Goal: Task Accomplishment & Management: Manage account settings

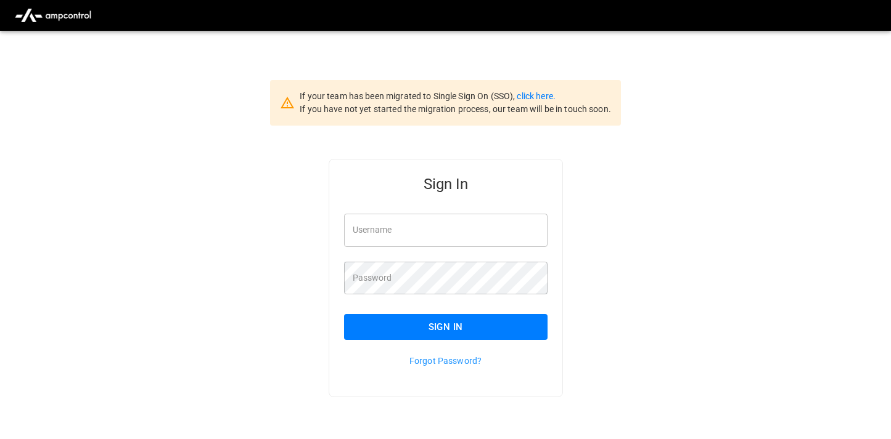
type input "**********"
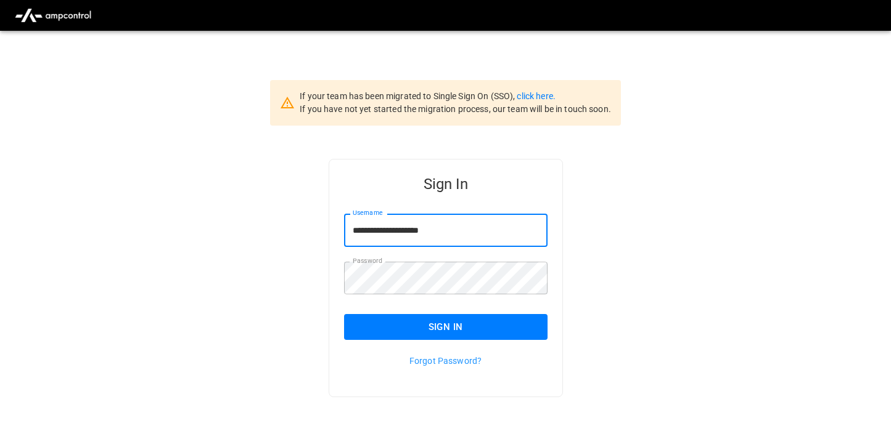
click at [393, 237] on input "**********" at bounding box center [445, 230] width 203 height 33
click at [370, 329] on button "Sign In" at bounding box center [445, 327] width 203 height 26
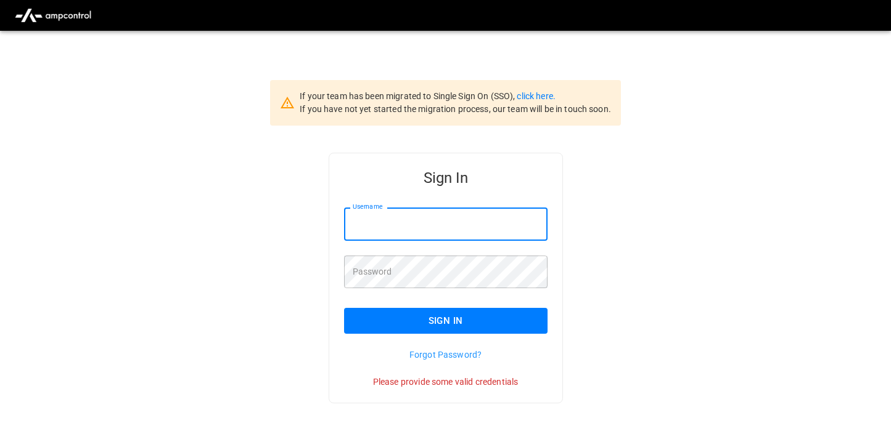
click at [390, 230] on input "Username" at bounding box center [445, 224] width 203 height 33
type input "**********"
click at [401, 229] on input "Username" at bounding box center [445, 224] width 203 height 33
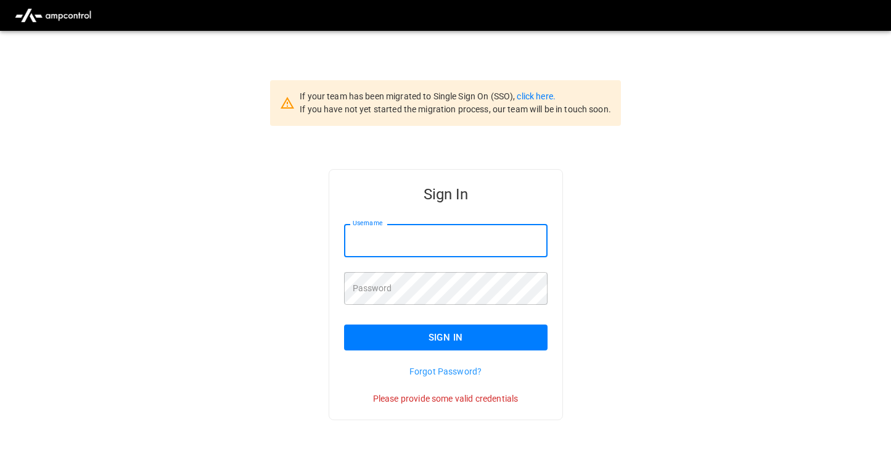
type input "**********"
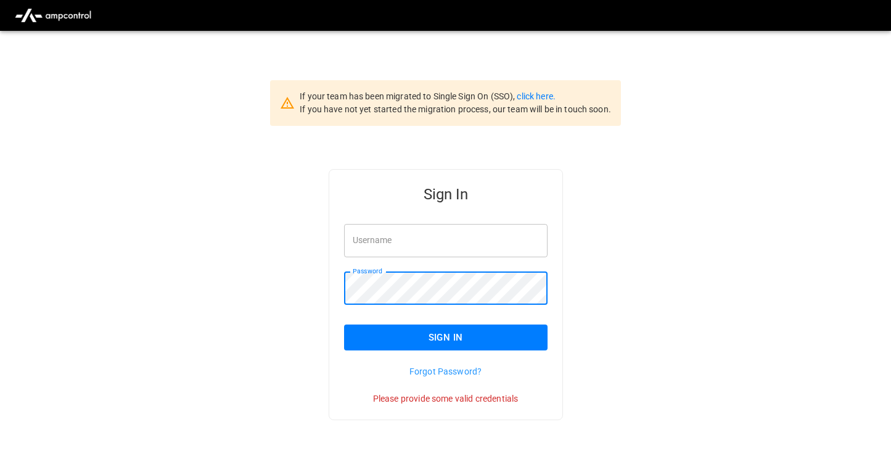
click at [387, 248] on input "Username" at bounding box center [445, 240] width 203 height 33
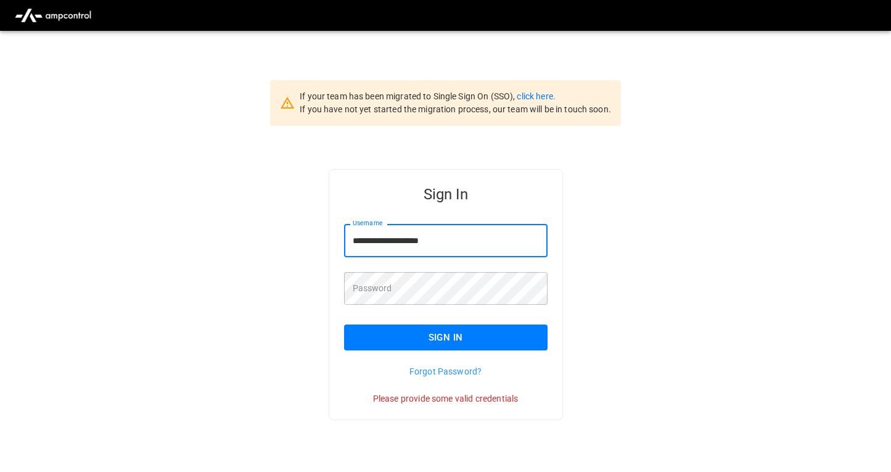
type input "**********"
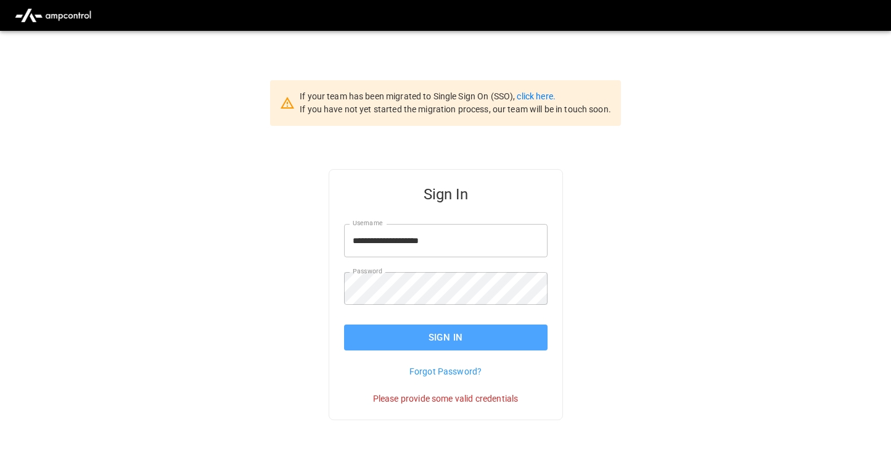
click at [377, 343] on button "Sign In" at bounding box center [445, 337] width 203 height 26
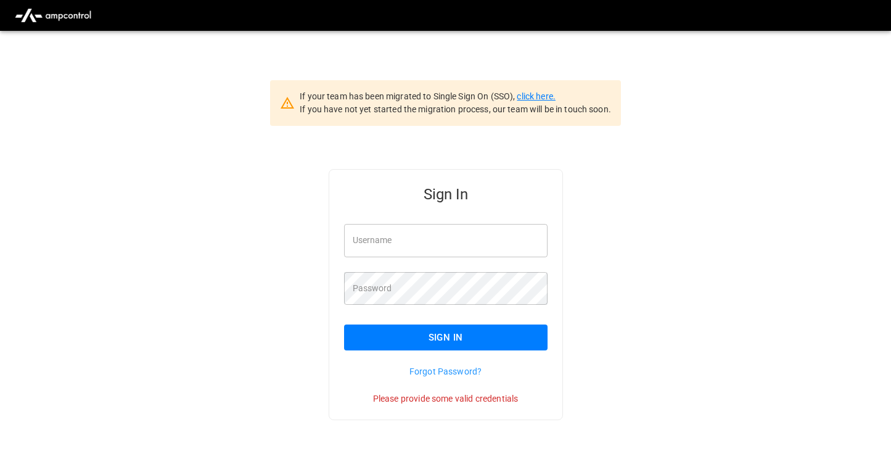
click at [547, 91] on link "click here." at bounding box center [536, 96] width 38 height 10
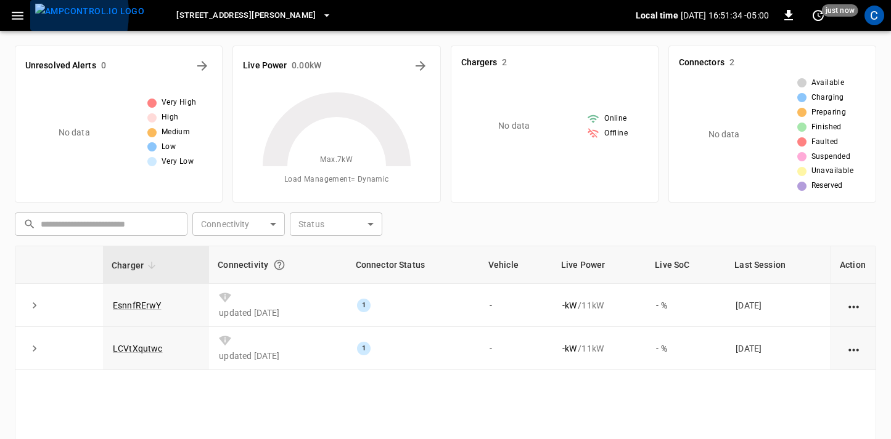
click at [30, 14] on button "menu" at bounding box center [89, 15] width 119 height 31
click at [210, 17] on span "[STREET_ADDRESS][PERSON_NAME]" at bounding box center [245, 16] width 139 height 14
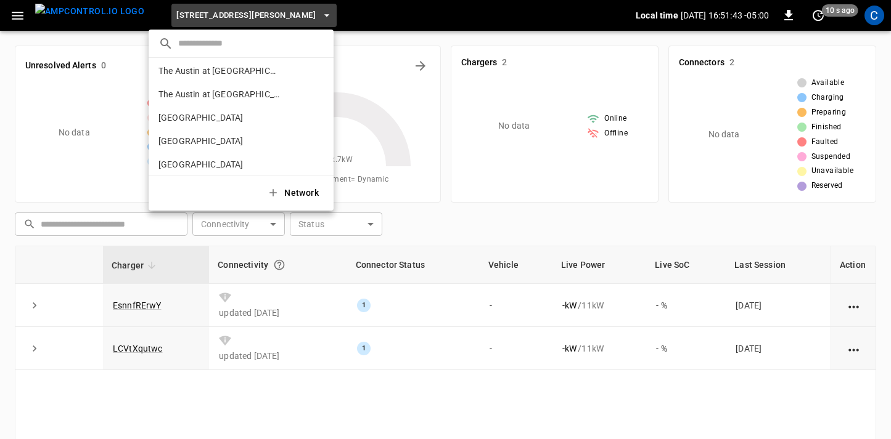
scroll to position [900, 0]
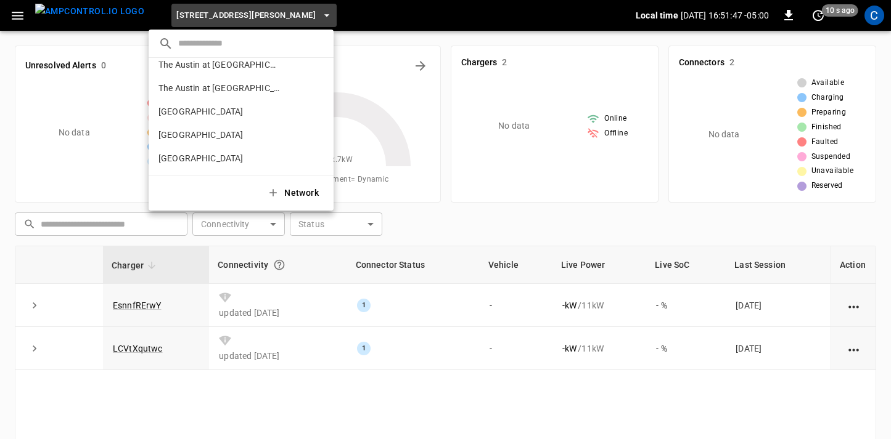
click at [19, 14] on div at bounding box center [445, 219] width 891 height 439
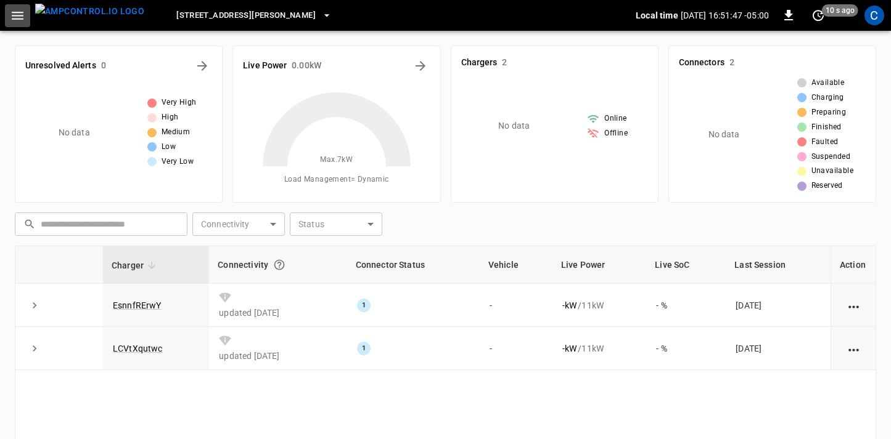
click at [19, 14] on icon "button" at bounding box center [17, 15] width 15 height 15
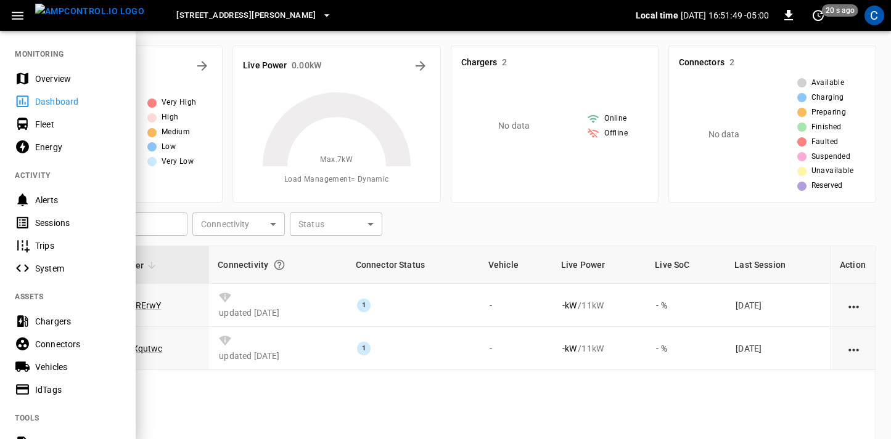
click at [63, 79] on div "Overview" at bounding box center [78, 79] width 86 height 12
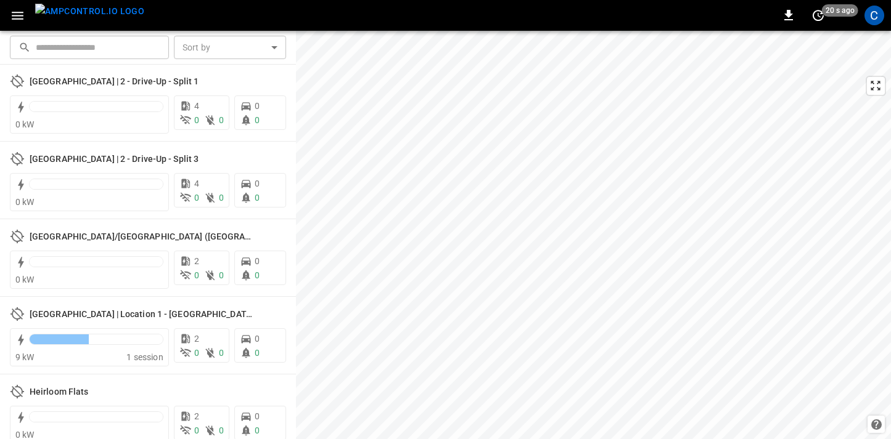
scroll to position [758, 0]
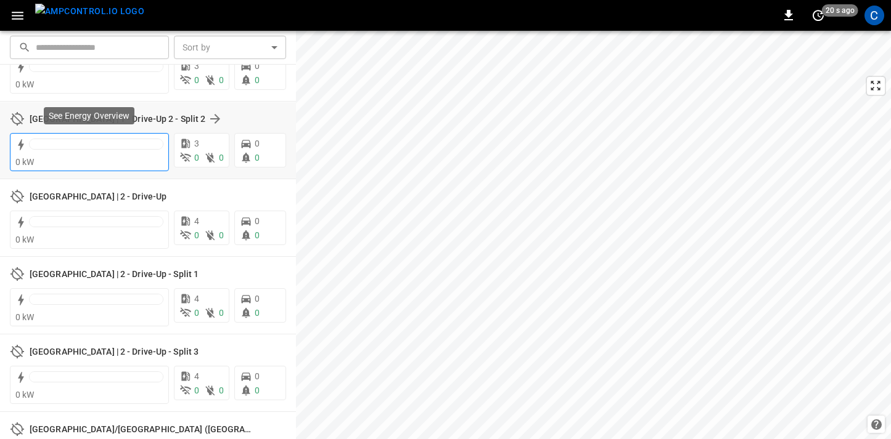
click at [94, 152] on div at bounding box center [96, 147] width 134 height 17
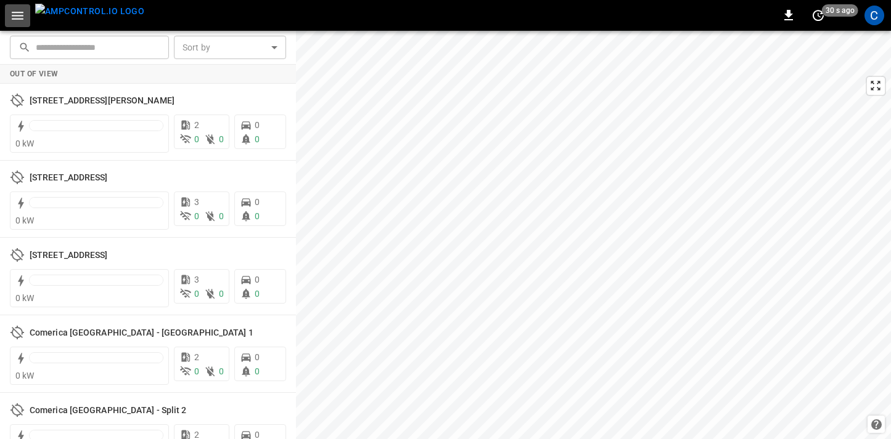
click at [25, 17] on icon "button" at bounding box center [17, 15] width 15 height 15
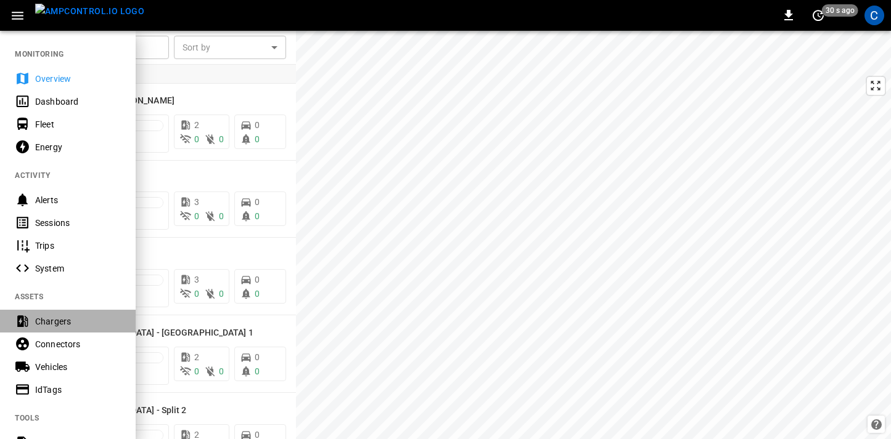
click at [73, 314] on div "Chargers" at bounding box center [68, 321] width 136 height 23
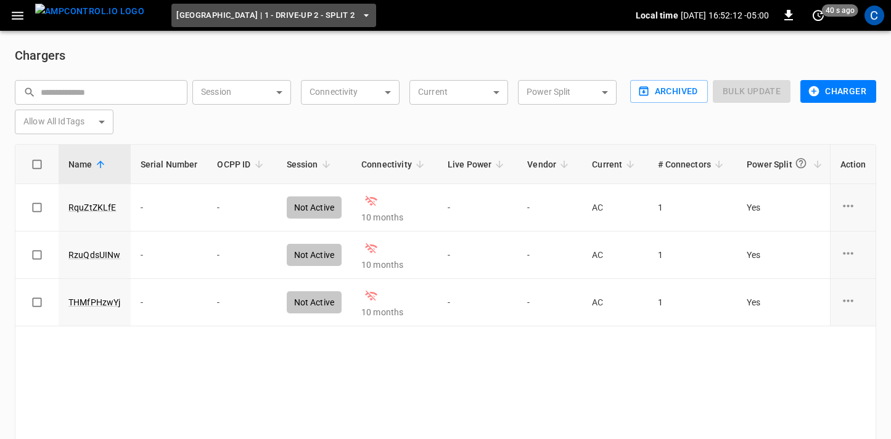
click at [372, 9] on icon "button" at bounding box center [366, 15] width 12 height 12
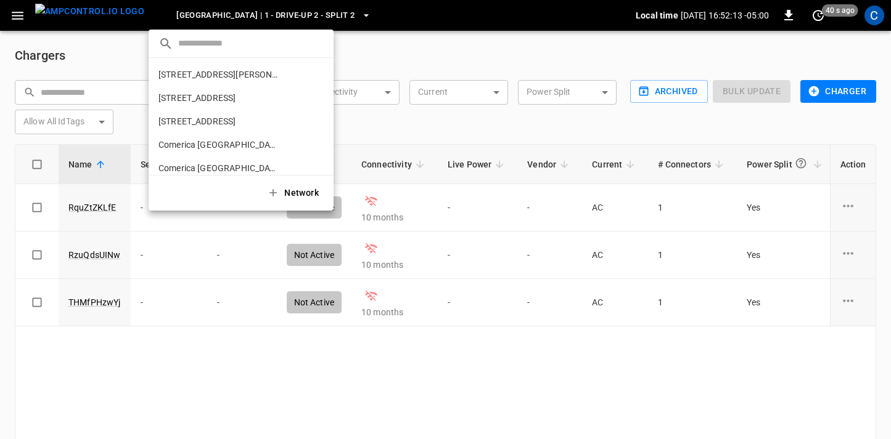
scroll to position [231, 0]
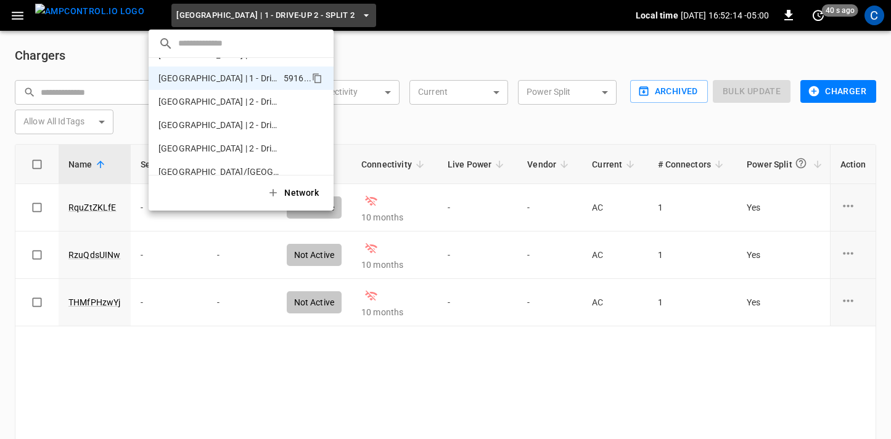
click at [449, 57] on div at bounding box center [445, 219] width 891 height 439
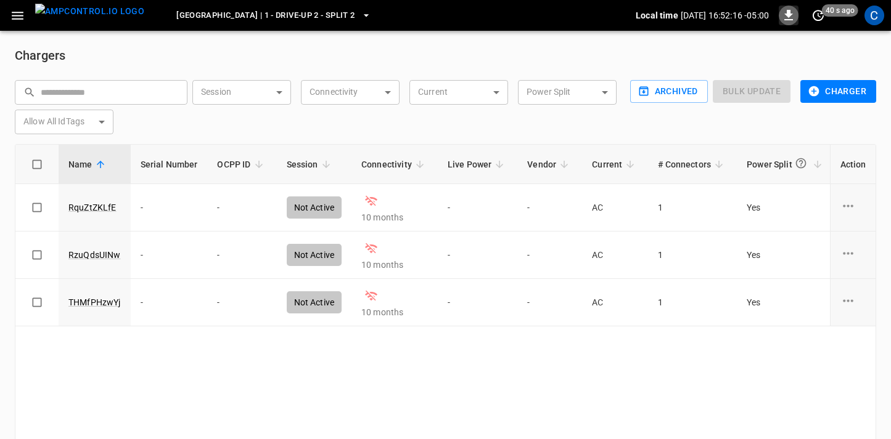
click at [791, 17] on icon "button" at bounding box center [788, 15] width 15 height 15
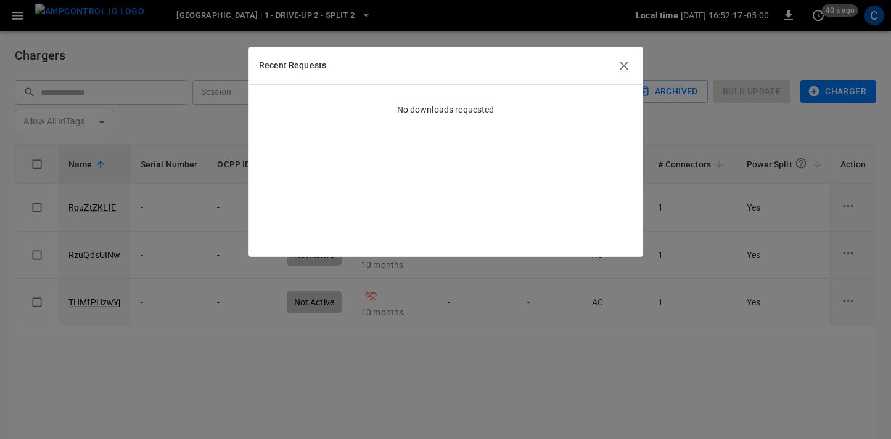
click at [619, 65] on icon "button" at bounding box center [623, 66] width 15 height 15
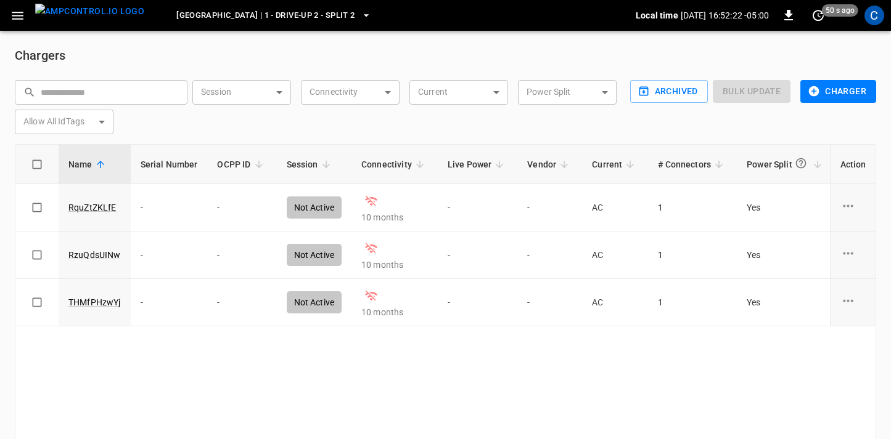
click at [27, 11] on button "button" at bounding box center [17, 15] width 25 height 23
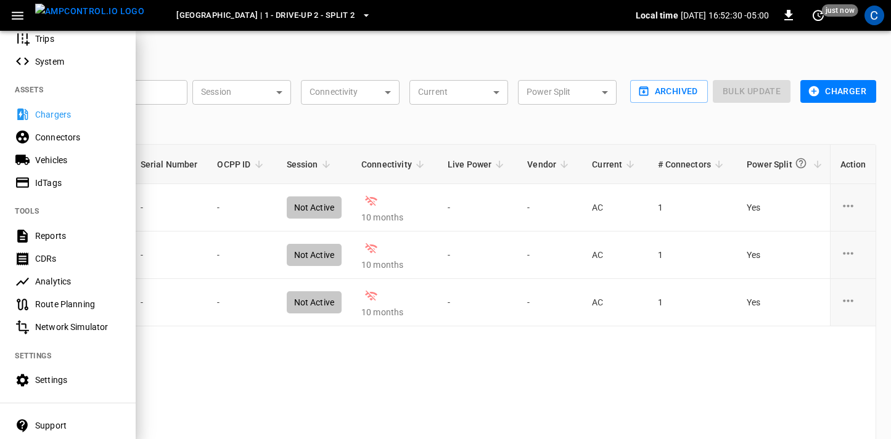
scroll to position [264, 0]
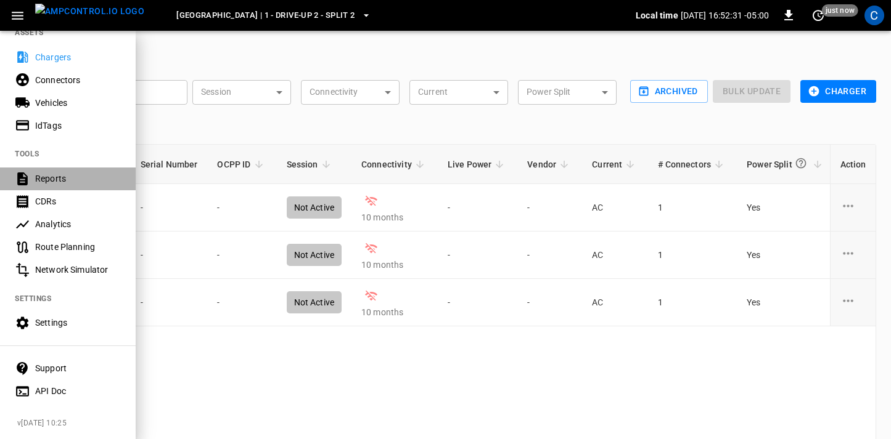
click at [76, 181] on div "Reports" at bounding box center [78, 179] width 86 height 12
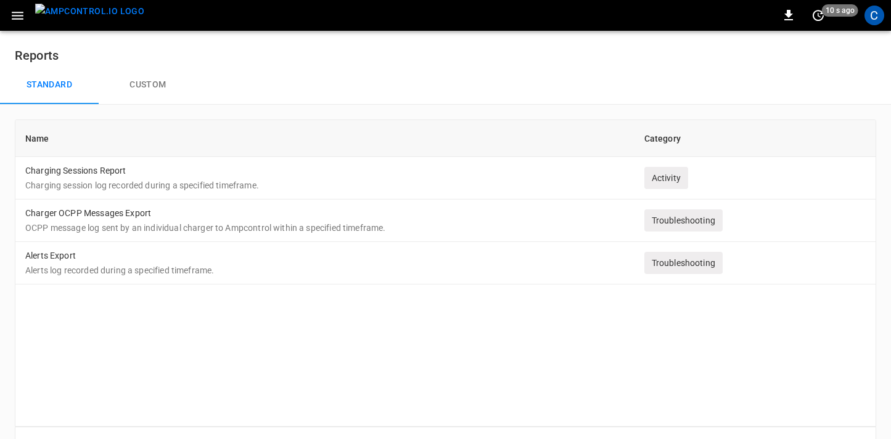
click at [147, 81] on button "Custom" at bounding box center [148, 84] width 99 height 39
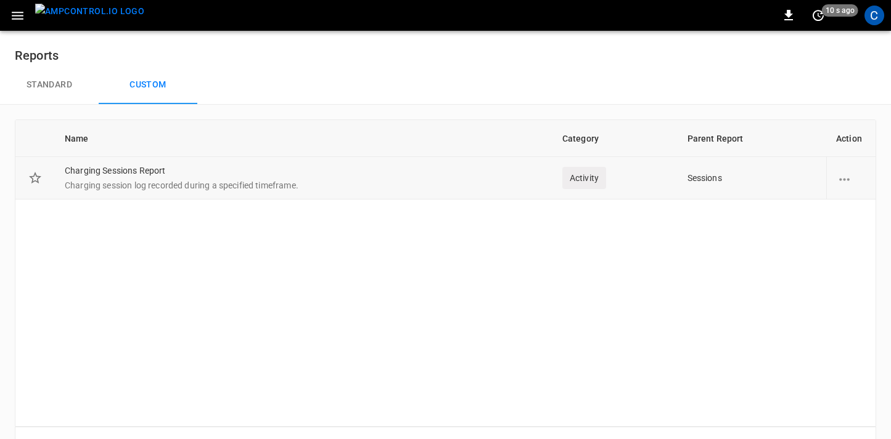
click at [844, 181] on icon "report options" at bounding box center [843, 179] width 15 height 15
click at [758, 155] on div at bounding box center [445, 219] width 891 height 439
click at [51, 78] on button "Standard" at bounding box center [49, 84] width 99 height 39
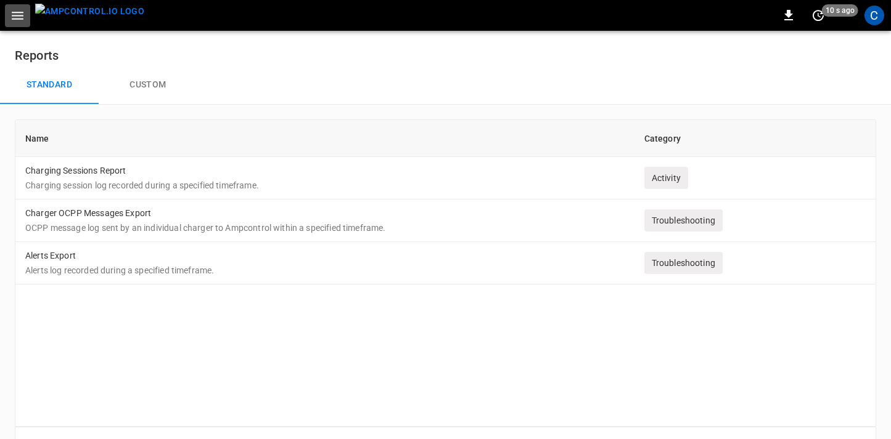
click at [11, 8] on icon "button" at bounding box center [17, 15] width 15 height 15
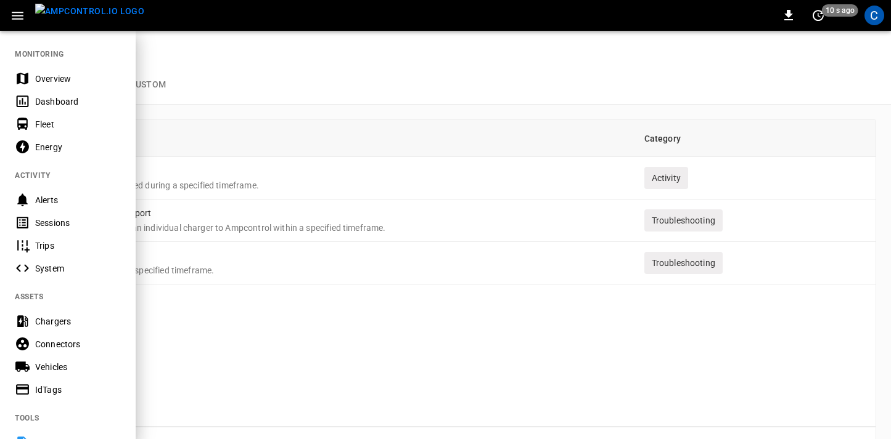
scroll to position [43, 0]
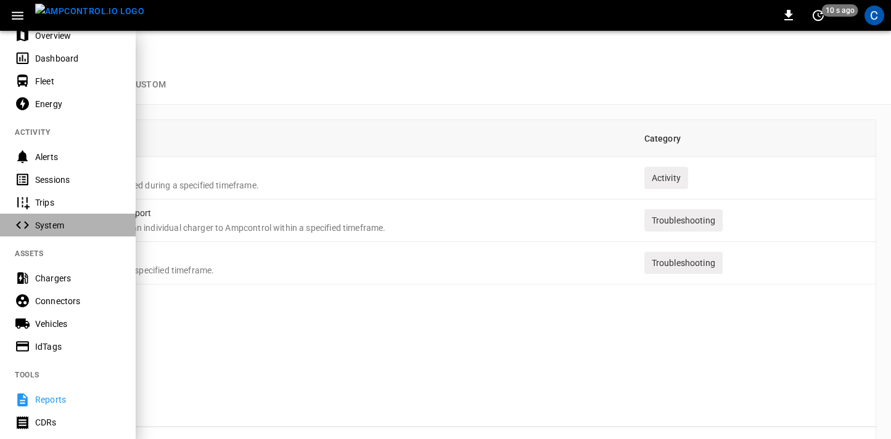
click at [74, 224] on div "System" at bounding box center [78, 225] width 86 height 12
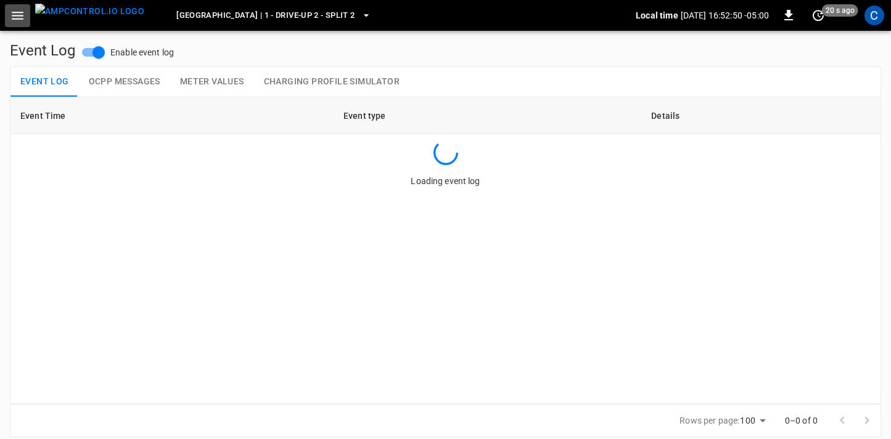
click at [21, 18] on icon "button" at bounding box center [18, 16] width 12 height 8
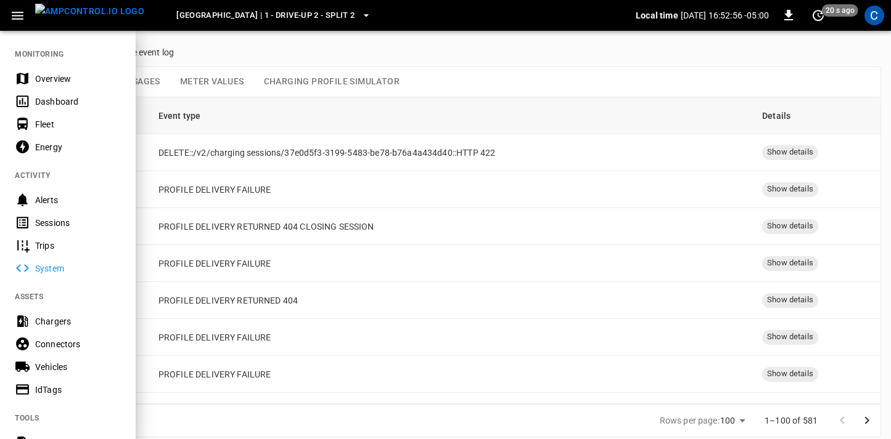
click at [313, 54] on div at bounding box center [445, 219] width 891 height 439
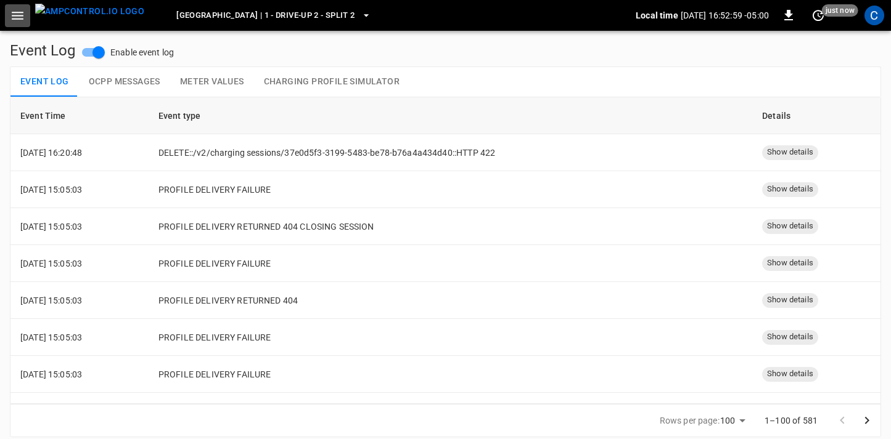
click at [19, 20] on icon "button" at bounding box center [17, 15] width 15 height 15
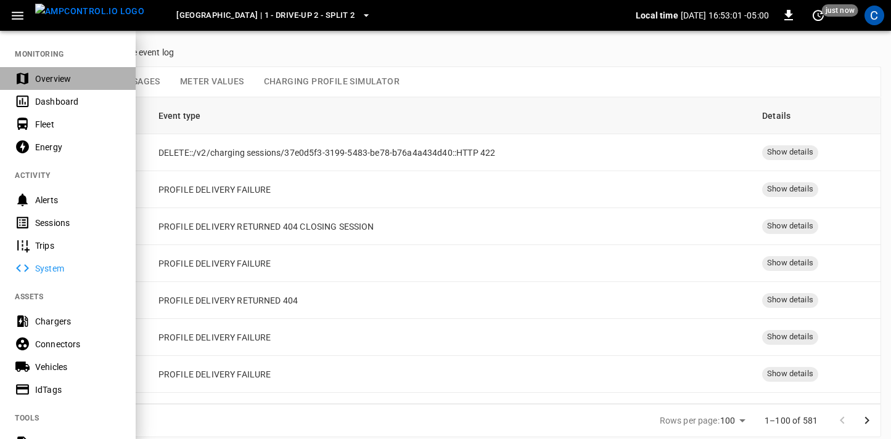
click at [59, 69] on div "Overview" at bounding box center [68, 78] width 136 height 23
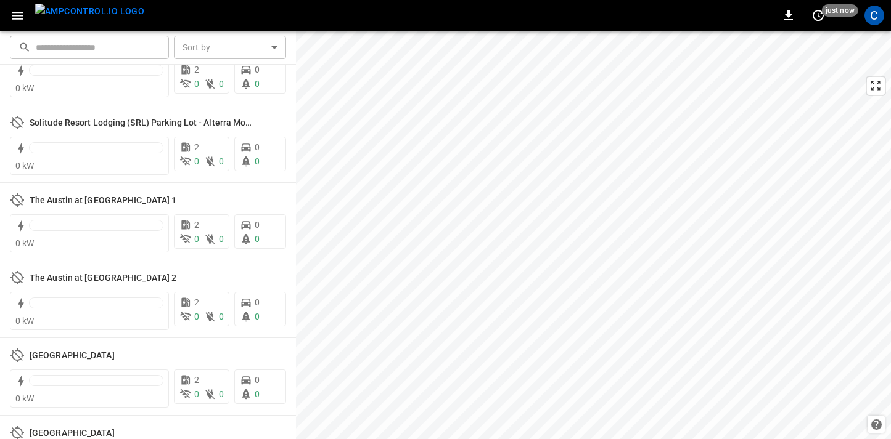
scroll to position [2983, 0]
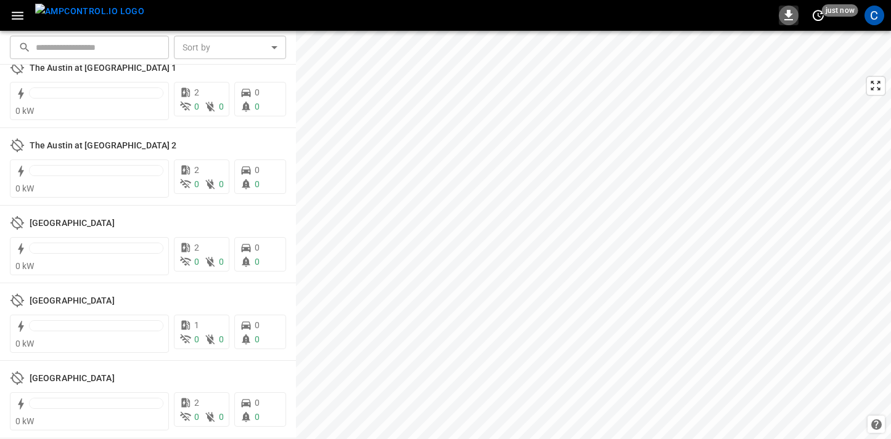
click at [793, 20] on icon "button" at bounding box center [788, 15] width 15 height 15
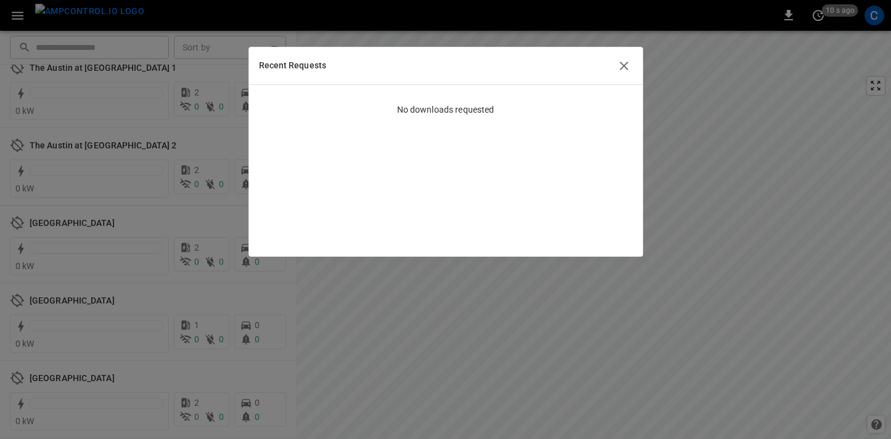
click at [624, 62] on icon "button" at bounding box center [623, 66] width 15 height 15
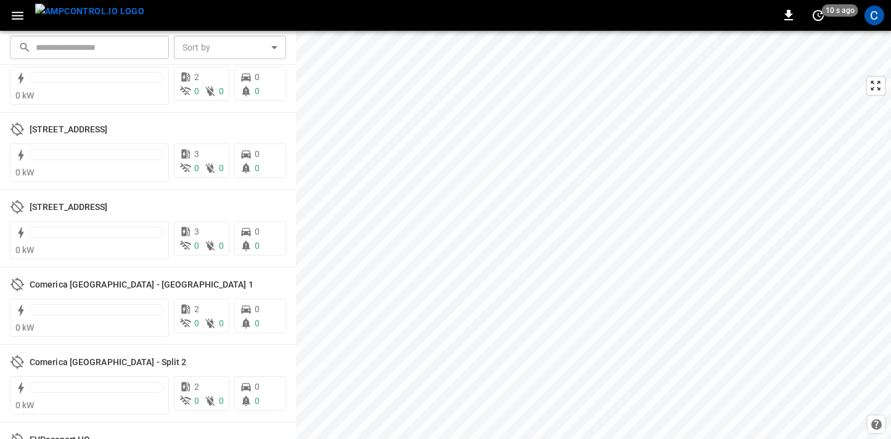
scroll to position [0, 0]
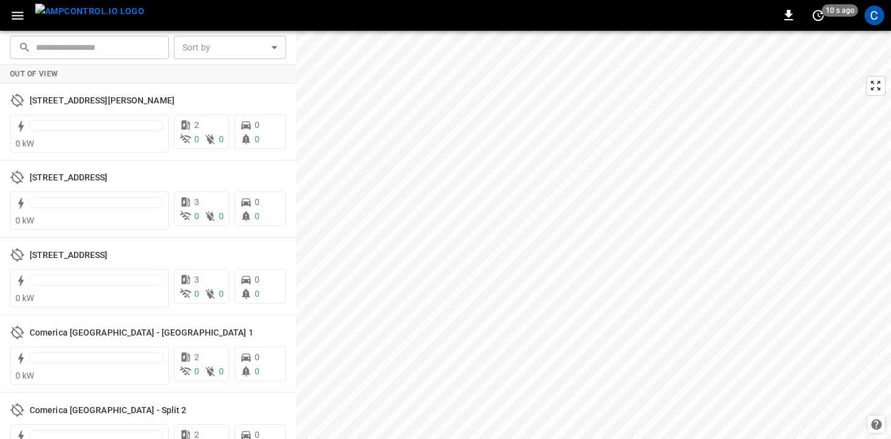
click at [17, 13] on icon "button" at bounding box center [17, 15] width 15 height 15
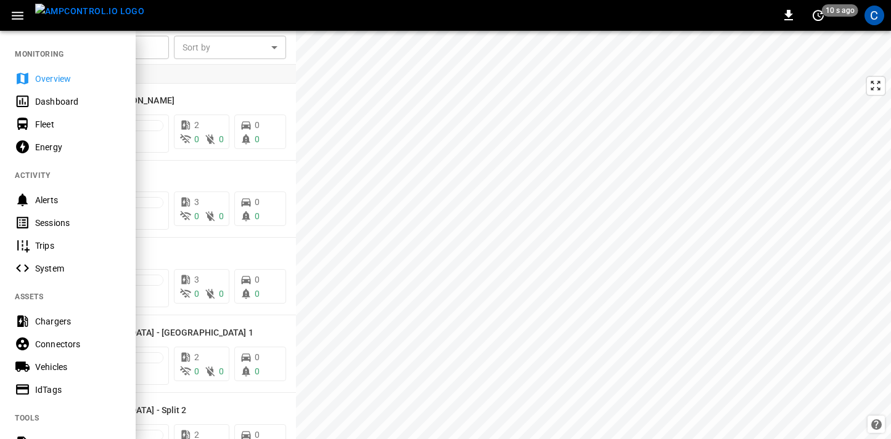
click at [189, 94] on div at bounding box center [445, 219] width 891 height 439
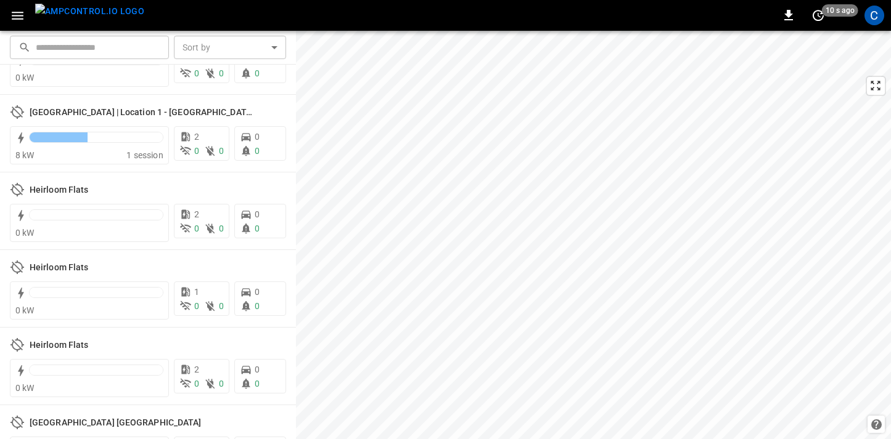
scroll to position [1119, 0]
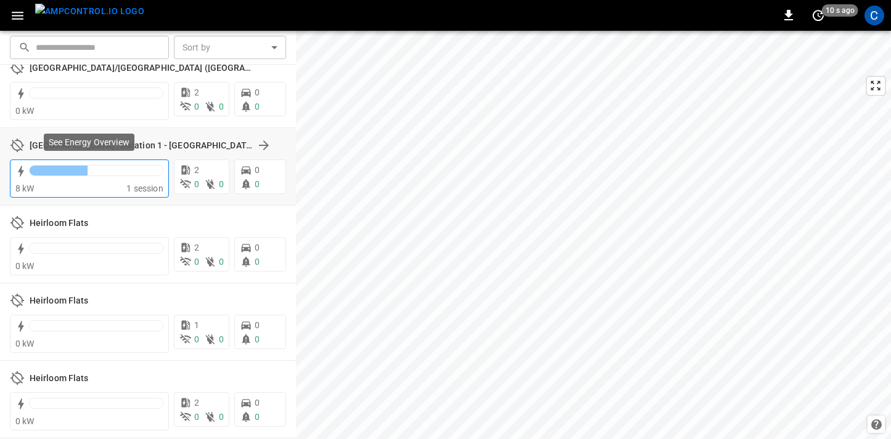
click at [100, 163] on div at bounding box center [89, 173] width 148 height 20
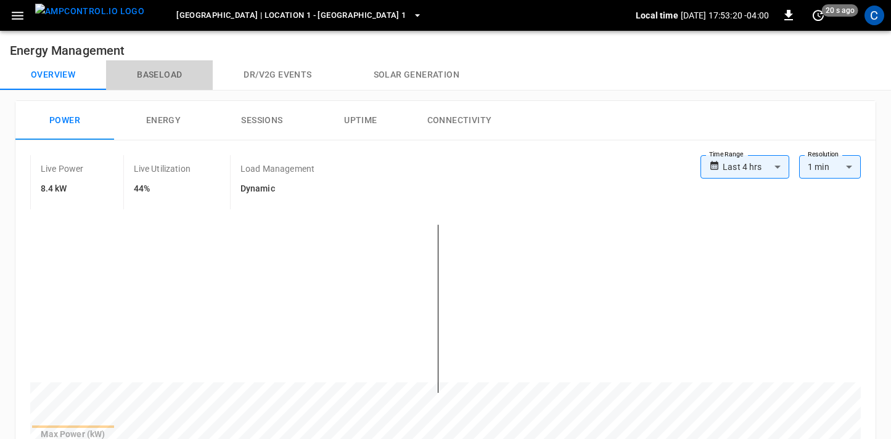
click at [165, 78] on button "Baseload" at bounding box center [159, 75] width 107 height 30
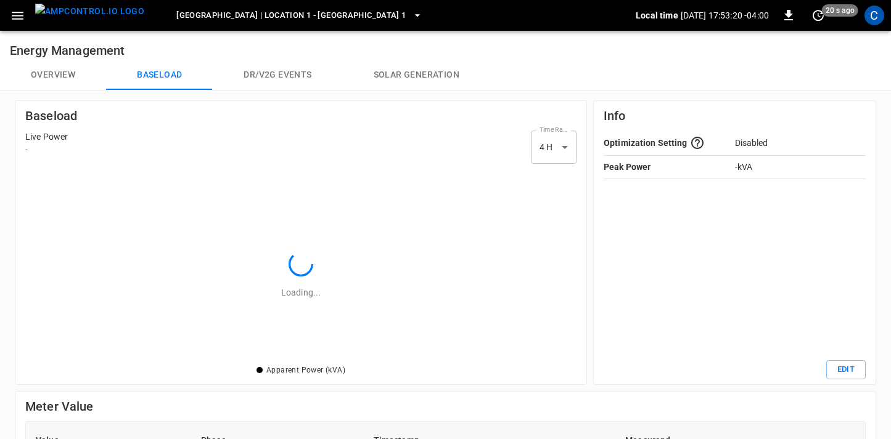
scroll to position [194, 551]
click at [290, 82] on button "Dr/V2G events" at bounding box center [277, 75] width 129 height 30
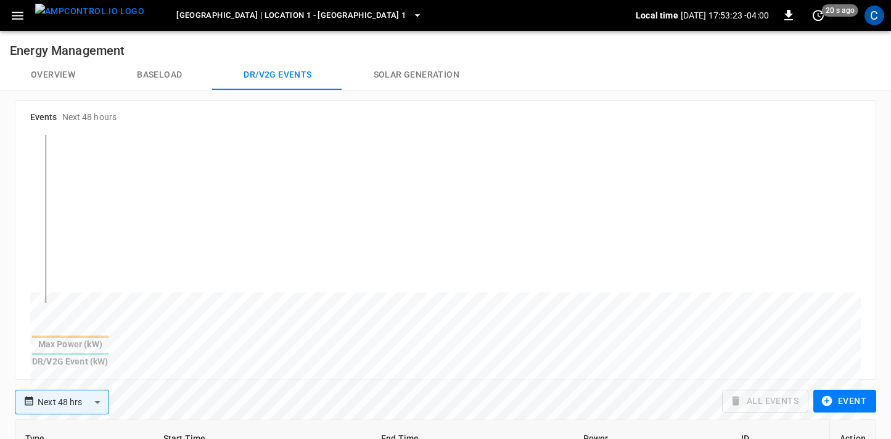
click at [399, 77] on button "Solar generation" at bounding box center [416, 75] width 147 height 30
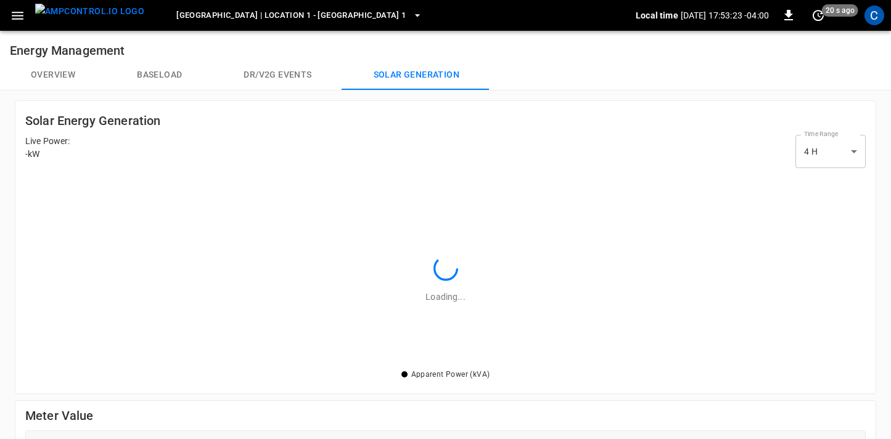
scroll to position [194, 840]
click at [64, 78] on button "Overview" at bounding box center [53, 75] width 106 height 30
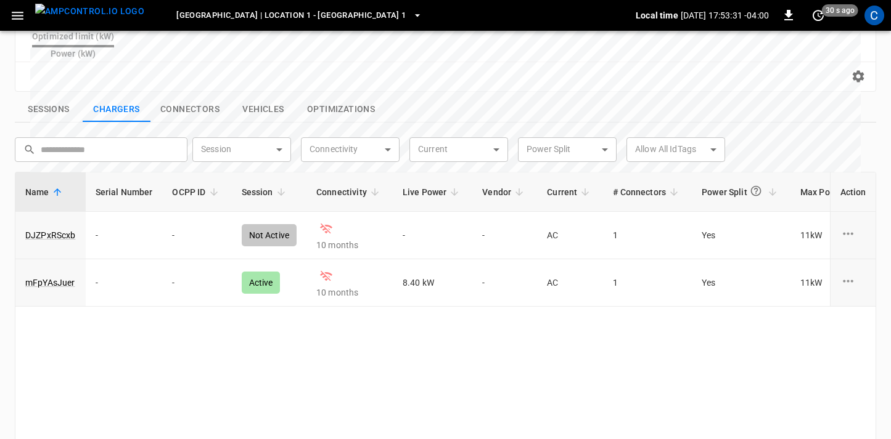
scroll to position [445, 0]
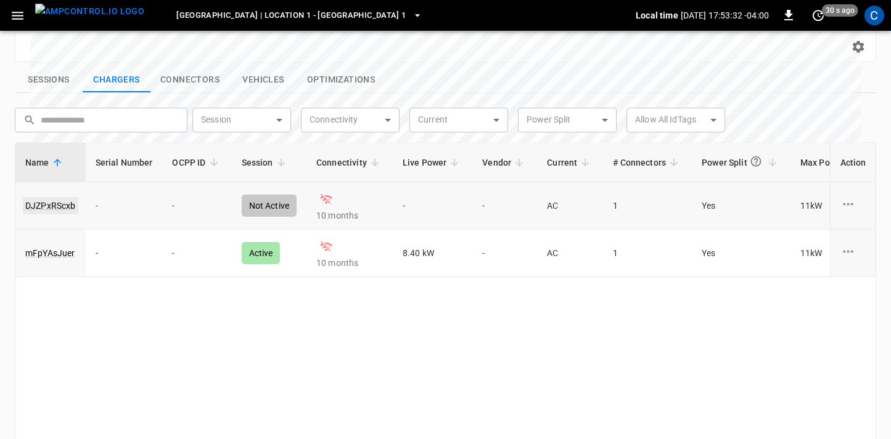
click at [33, 197] on link "DJZPxRScxb" at bounding box center [50, 205] width 55 height 17
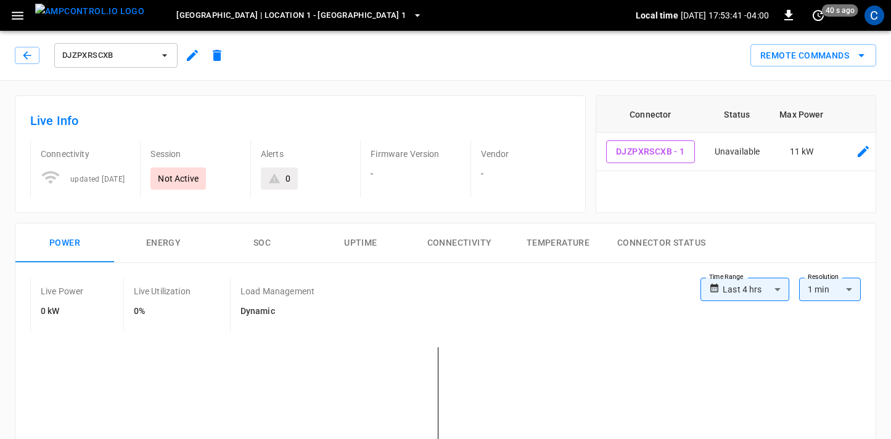
click at [88, 11] on img "menu" at bounding box center [89, 11] width 109 height 15
